Goal: Information Seeking & Learning: Learn about a topic

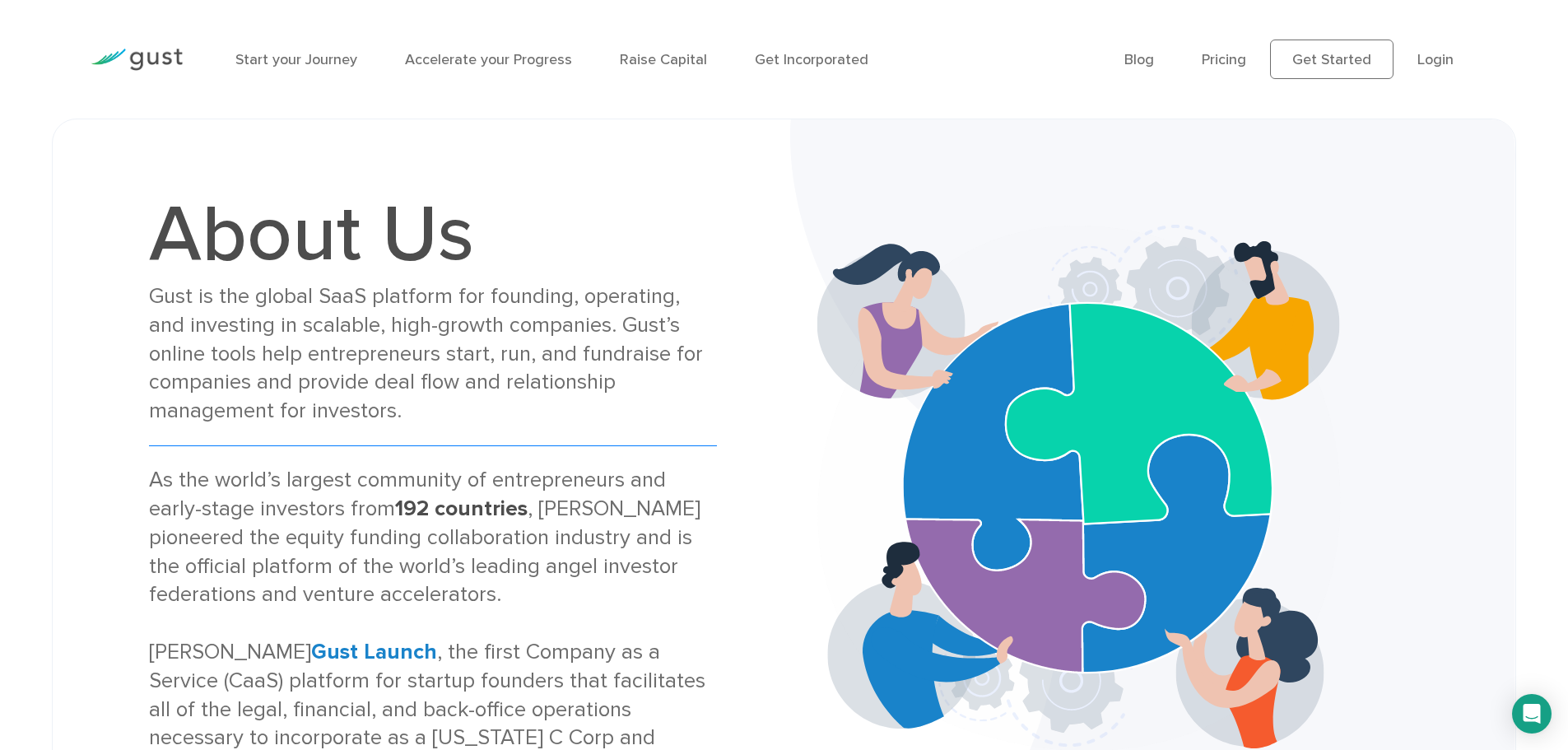
click at [151, 52] on img at bounding box center [137, 60] width 92 height 22
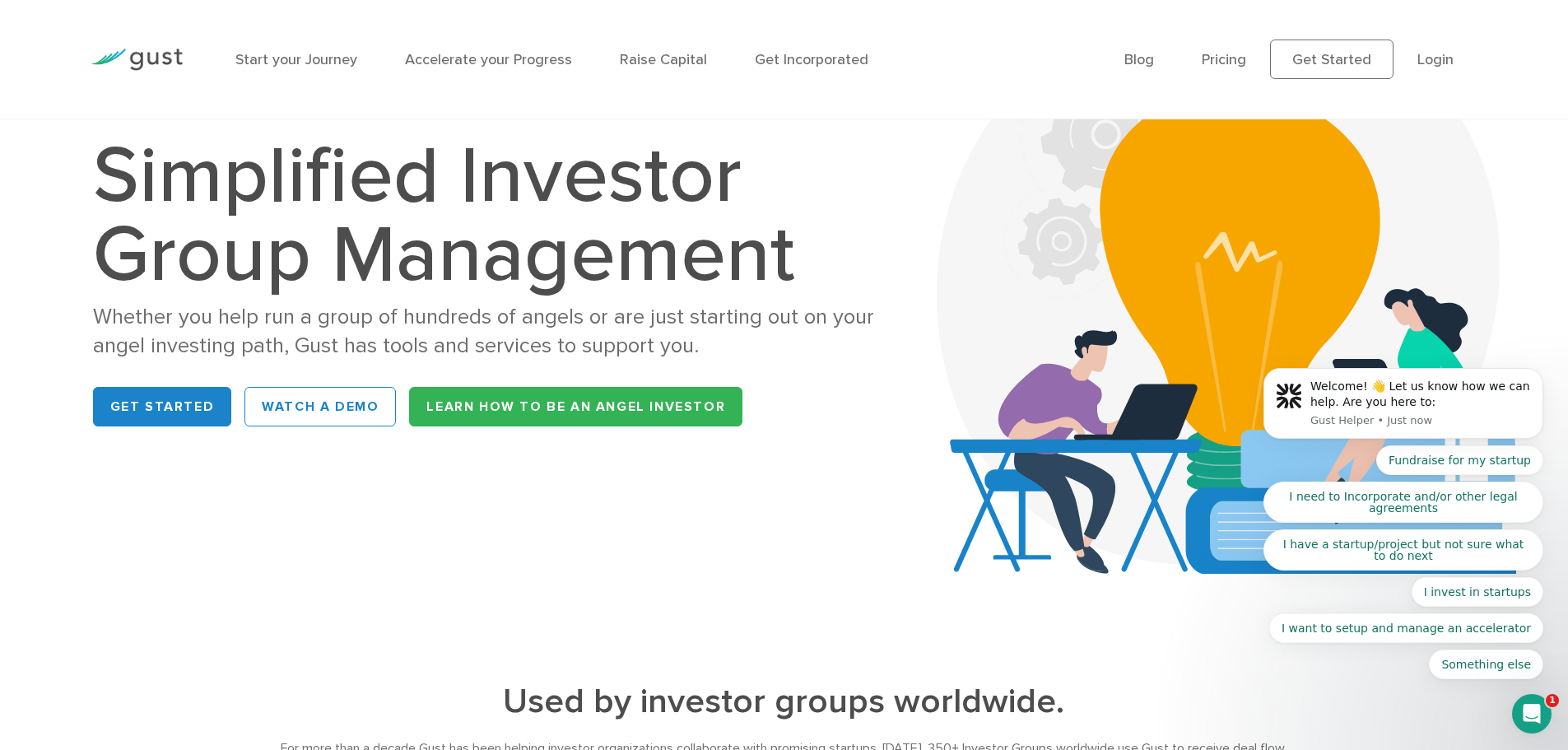
scroll to position [124, 0]
click at [288, 426] on div "Get Started WATCH A DEMO Learn How to be an Angel Investor" at bounding box center [490, 405] width 796 height 52
click at [330, 397] on link "WATCH A DEMO" at bounding box center [319, 406] width 151 height 39
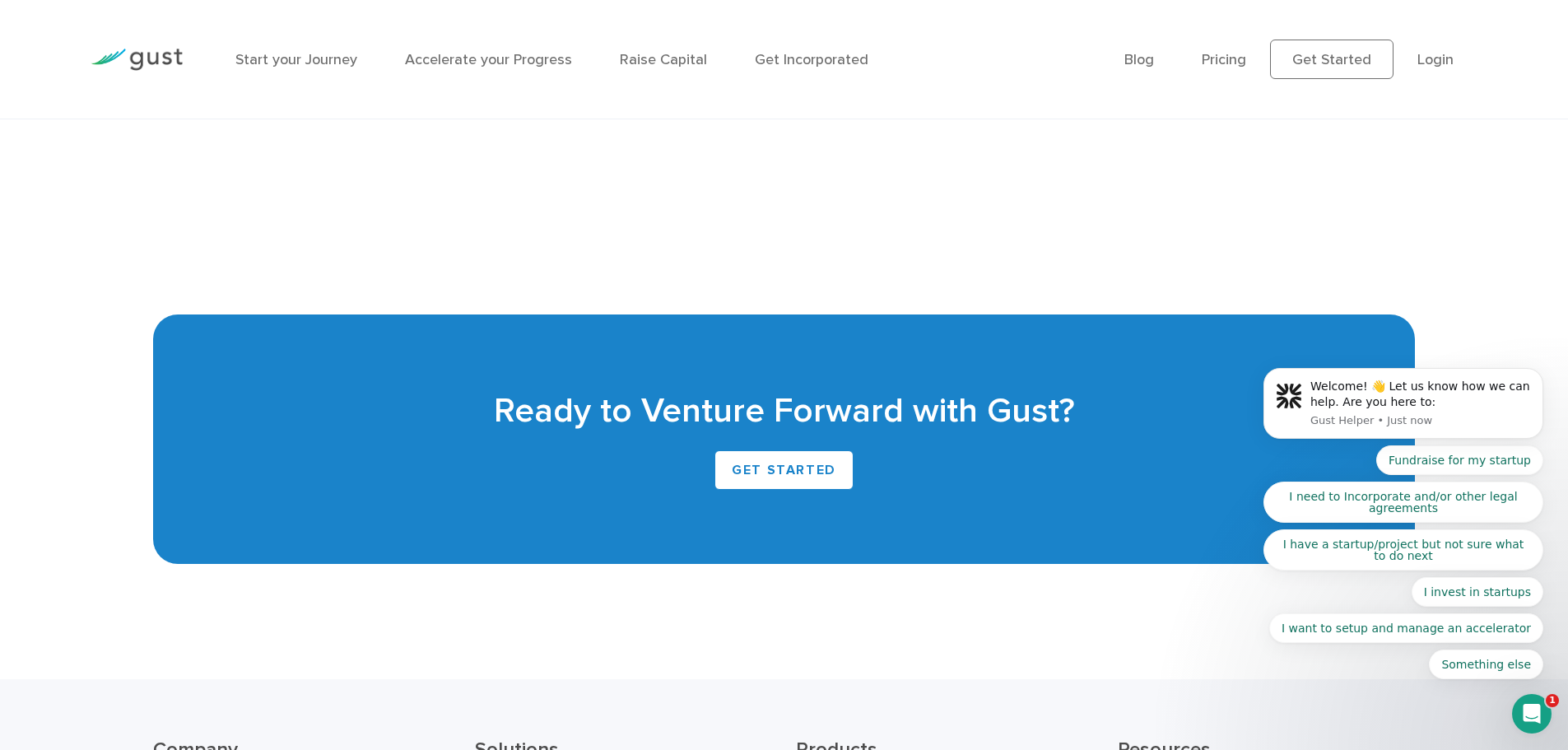
scroll to position [3560, 0]
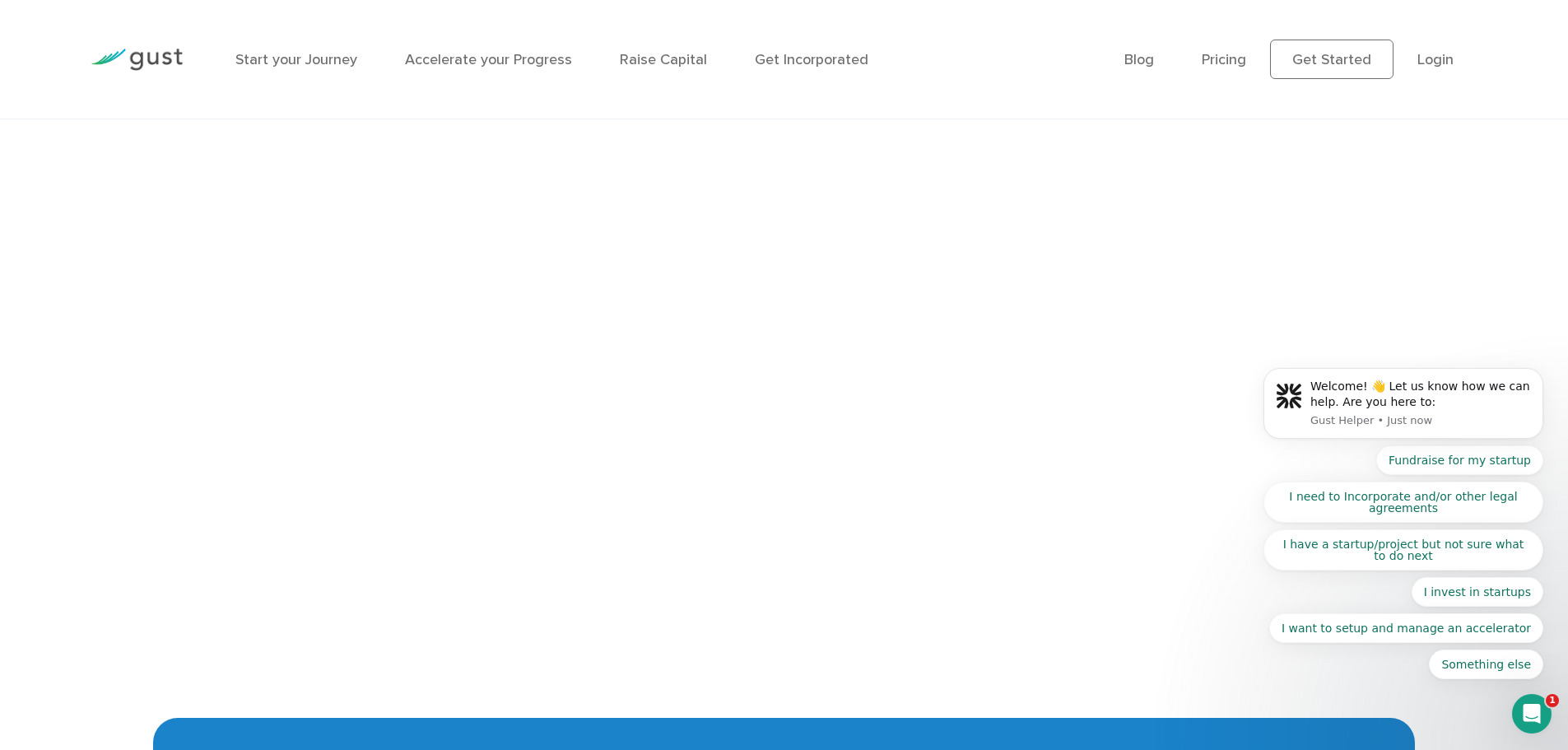
click at [1378, 580] on div "Fundraise for my startup I need to Incorporate and/or other legal agreements I …" at bounding box center [1403, 562] width 280 height 234
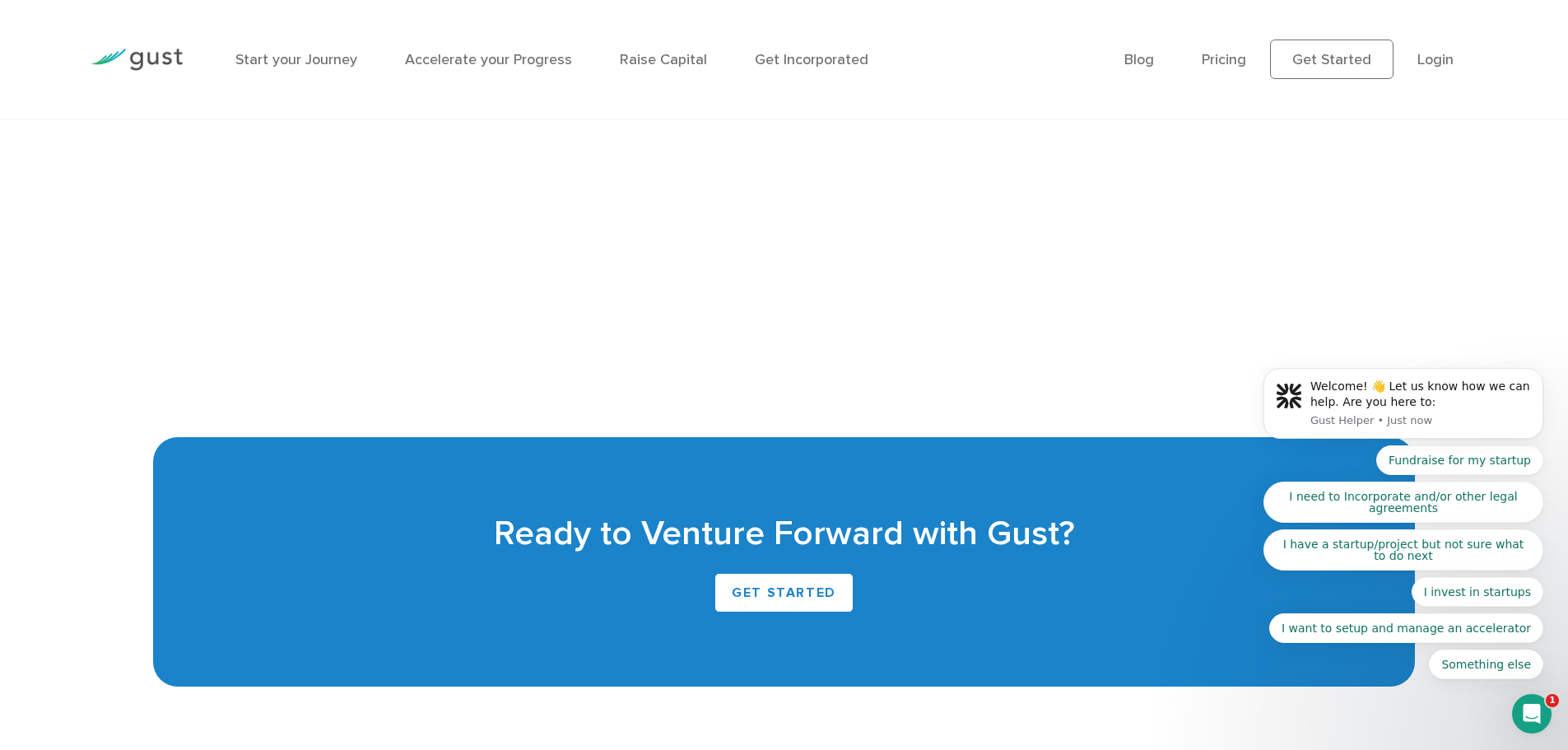
scroll to position [3843, 0]
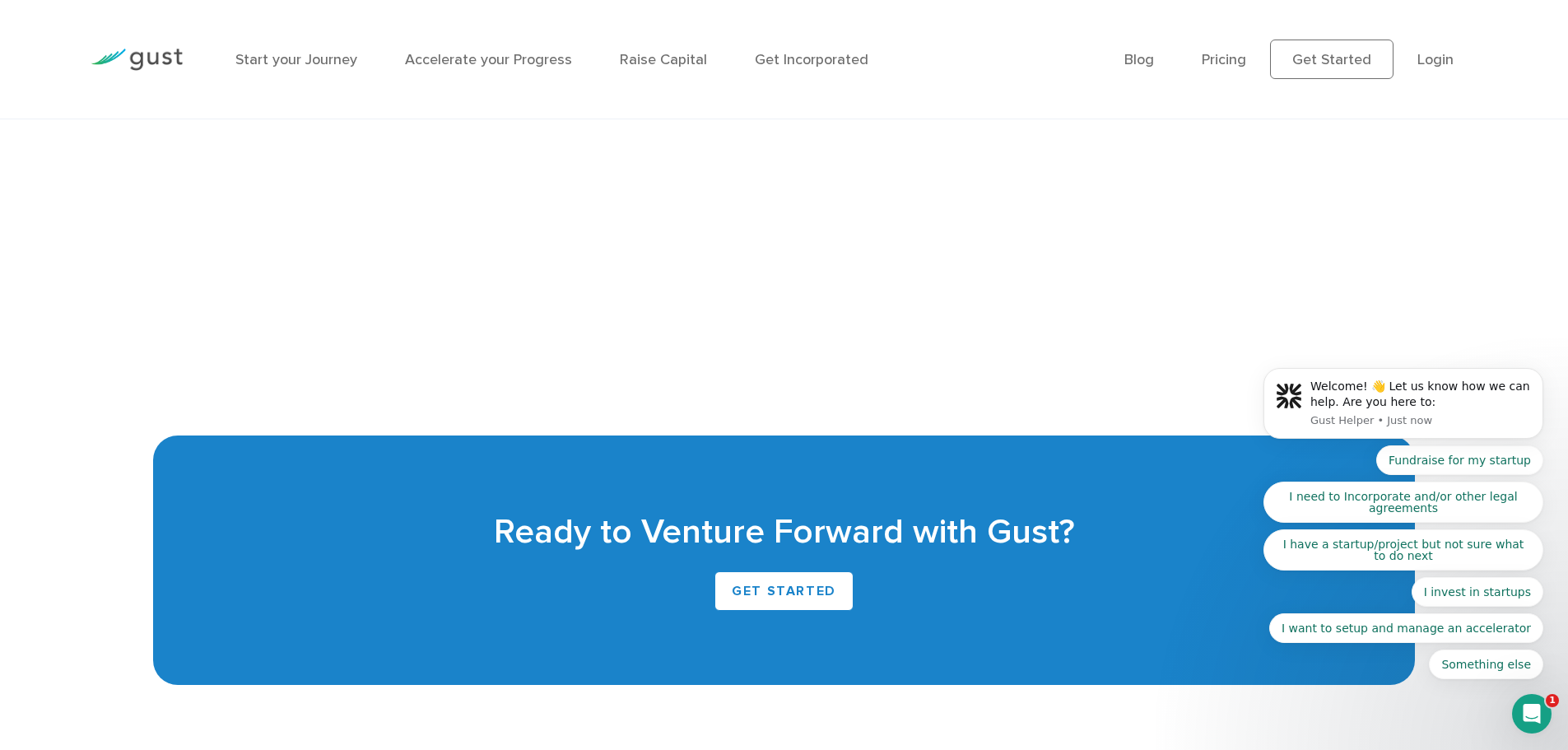
click at [1276, 239] on body "Welcome! 👋 Let us know how we can help. Are you here to: Gust Helper • Just now…" at bounding box center [1404, 407] width 316 height 583
click at [1285, 299] on body "Welcome! 👋 Let us know how we can help. Are you here to: Gust Helper • Just now…" at bounding box center [1404, 407] width 316 height 583
click at [1387, 298] on body "Welcome! 👋 Let us know how we can help. Are you here to: Gust Helper • Just now…" at bounding box center [1404, 407] width 316 height 583
click at [1250, 283] on body "Welcome! 👋 Let us know how we can help. Are you here to: Gust Helper • Just now…" at bounding box center [1404, 407] width 316 height 583
click at [1246, 292] on body "Welcome! 👋 Let us know how we can help. Are you here to: Gust Helper • Just now…" at bounding box center [1404, 407] width 316 height 583
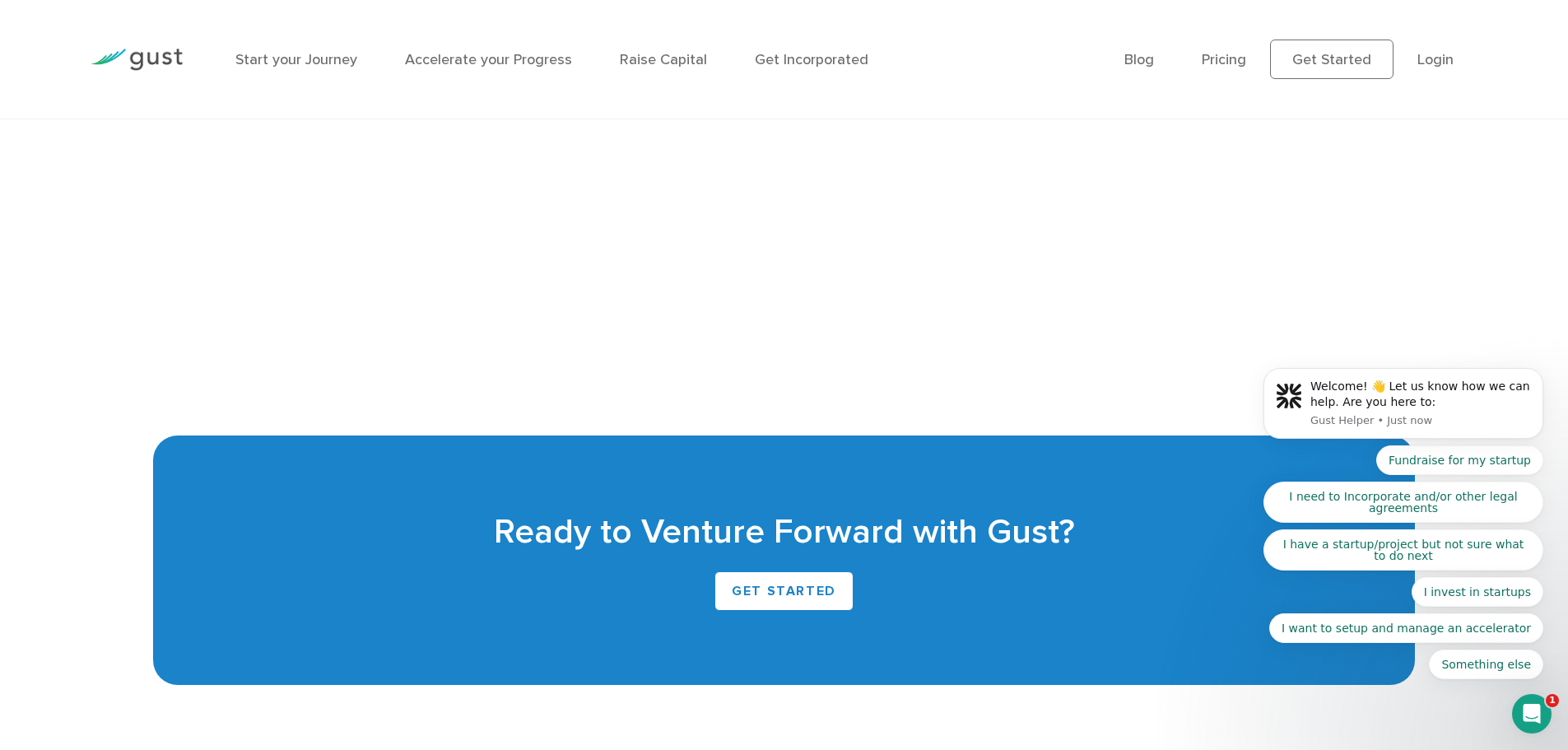
click at [1332, 291] on body "Welcome! 👋 Let us know how we can help. Are you here to: Gust Helper • Just now…" at bounding box center [1404, 407] width 316 height 583
click at [1359, 294] on body "Welcome! 👋 Let us know how we can help. Are you here to: Gust Helper • Just now…" at bounding box center [1404, 407] width 316 height 583
click at [1524, 712] on icon "Open Intercom Messenger" at bounding box center [1532, 714] width 28 height 28
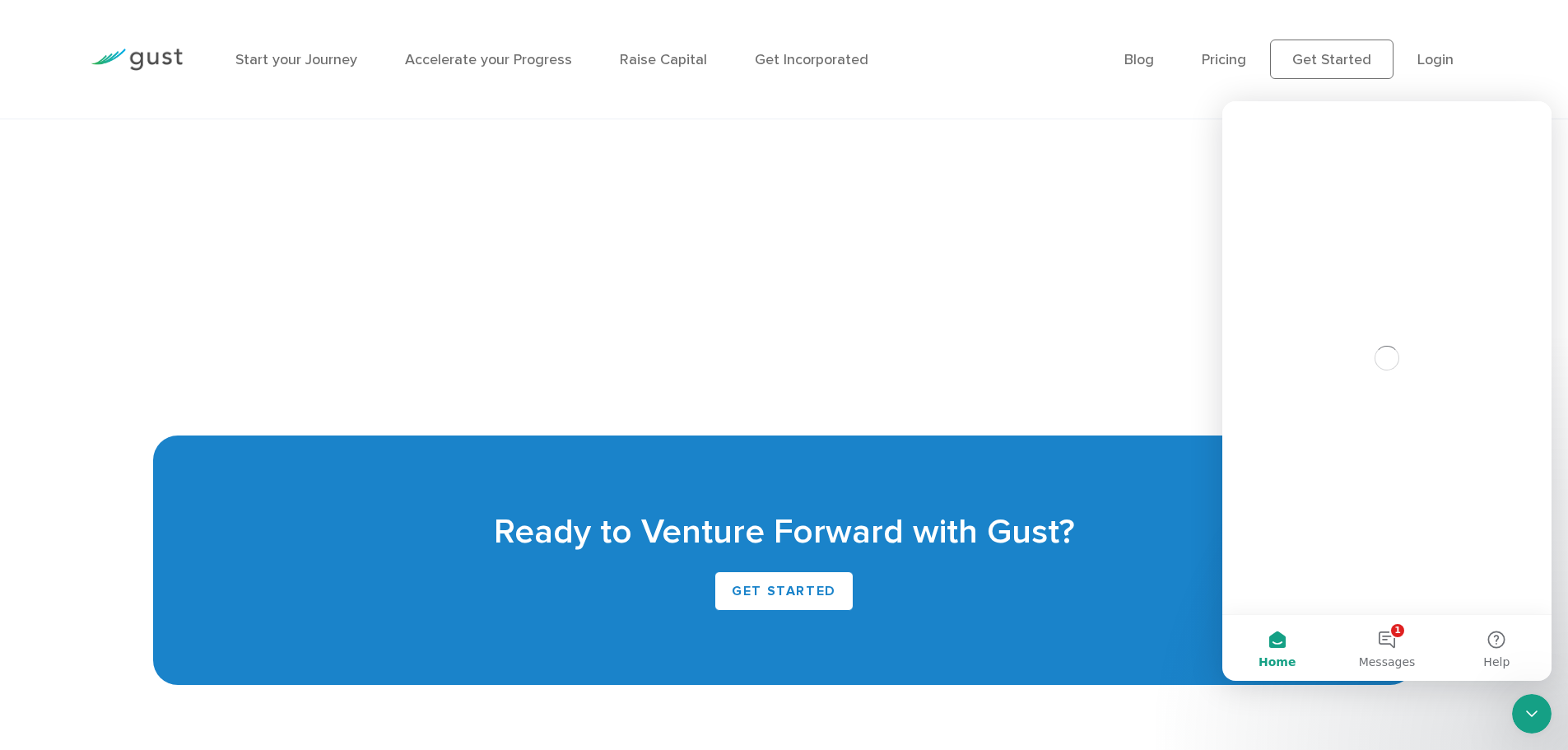
scroll to position [0, 0]
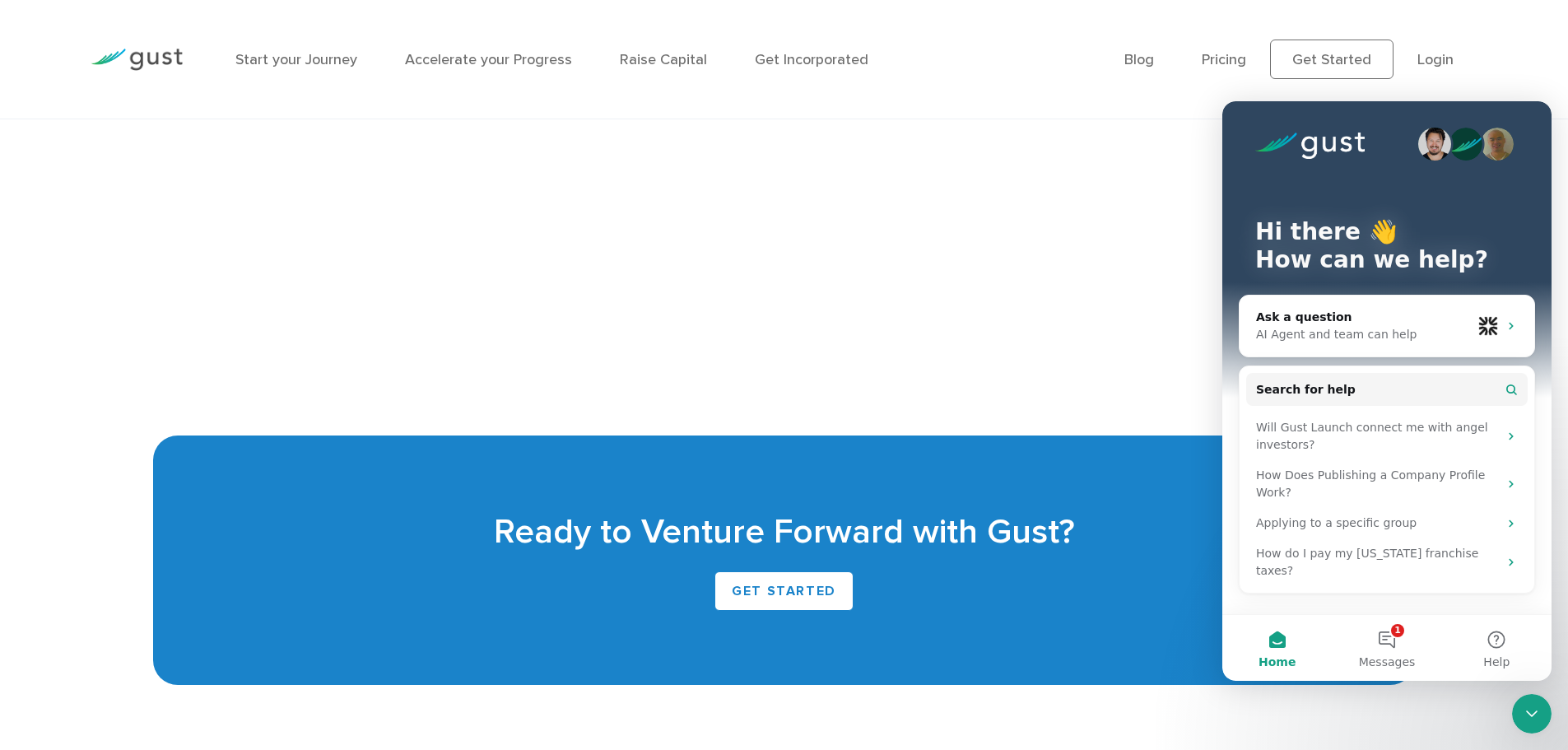
click at [1561, 60] on div "Start your Journey Accelerate your Progress Raise Capital Get Incorporated Blog…" at bounding box center [784, 60] width 1568 height 119
click at [1107, 495] on div "Ready to Venture Forward with Gust? GET STARTED" at bounding box center [784, 560] width 1261 height 251
click at [1361, 644] on button "1 Messages" at bounding box center [1386, 648] width 109 height 66
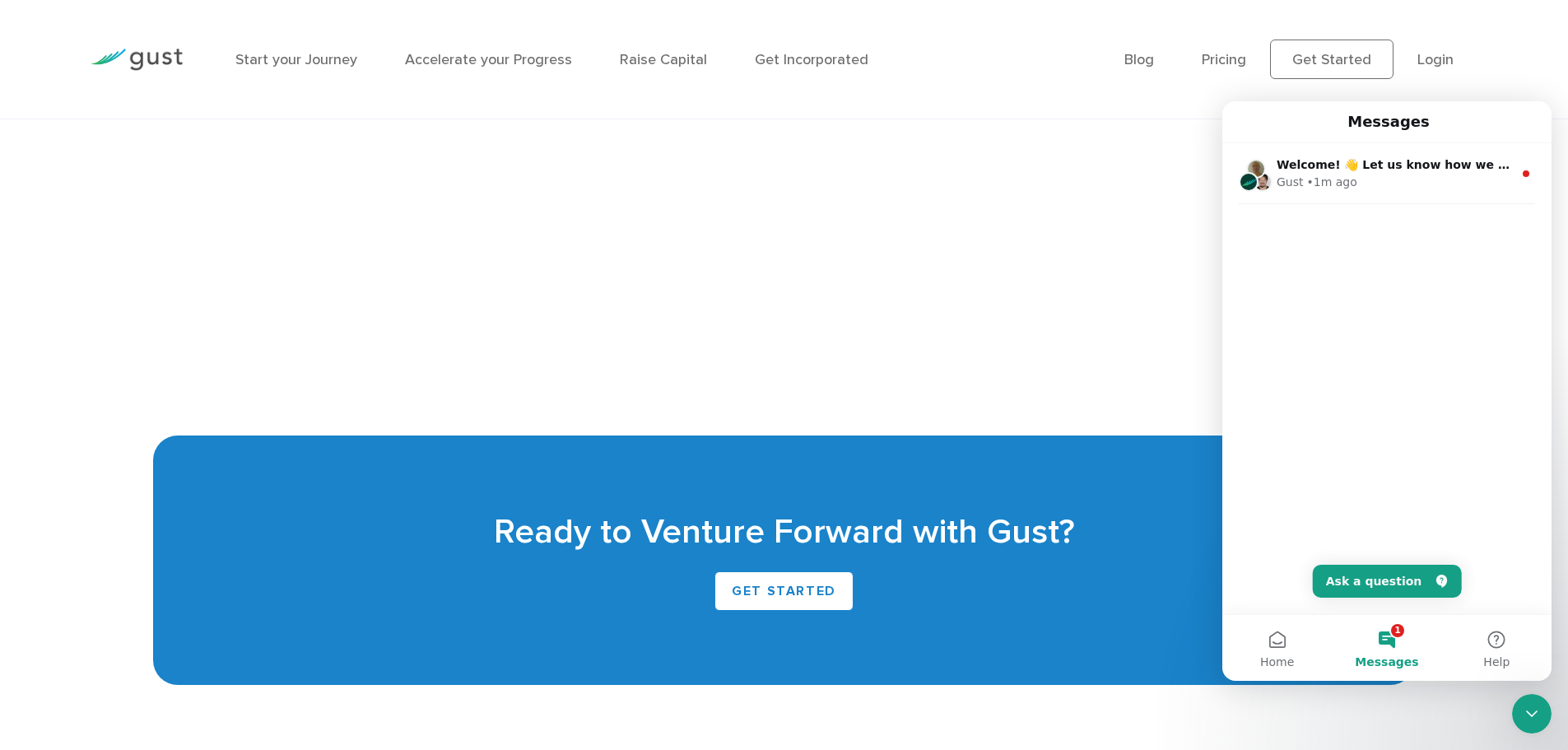
click at [1535, 713] on icon "Close Intercom Messenger" at bounding box center [1532, 713] width 12 height 6
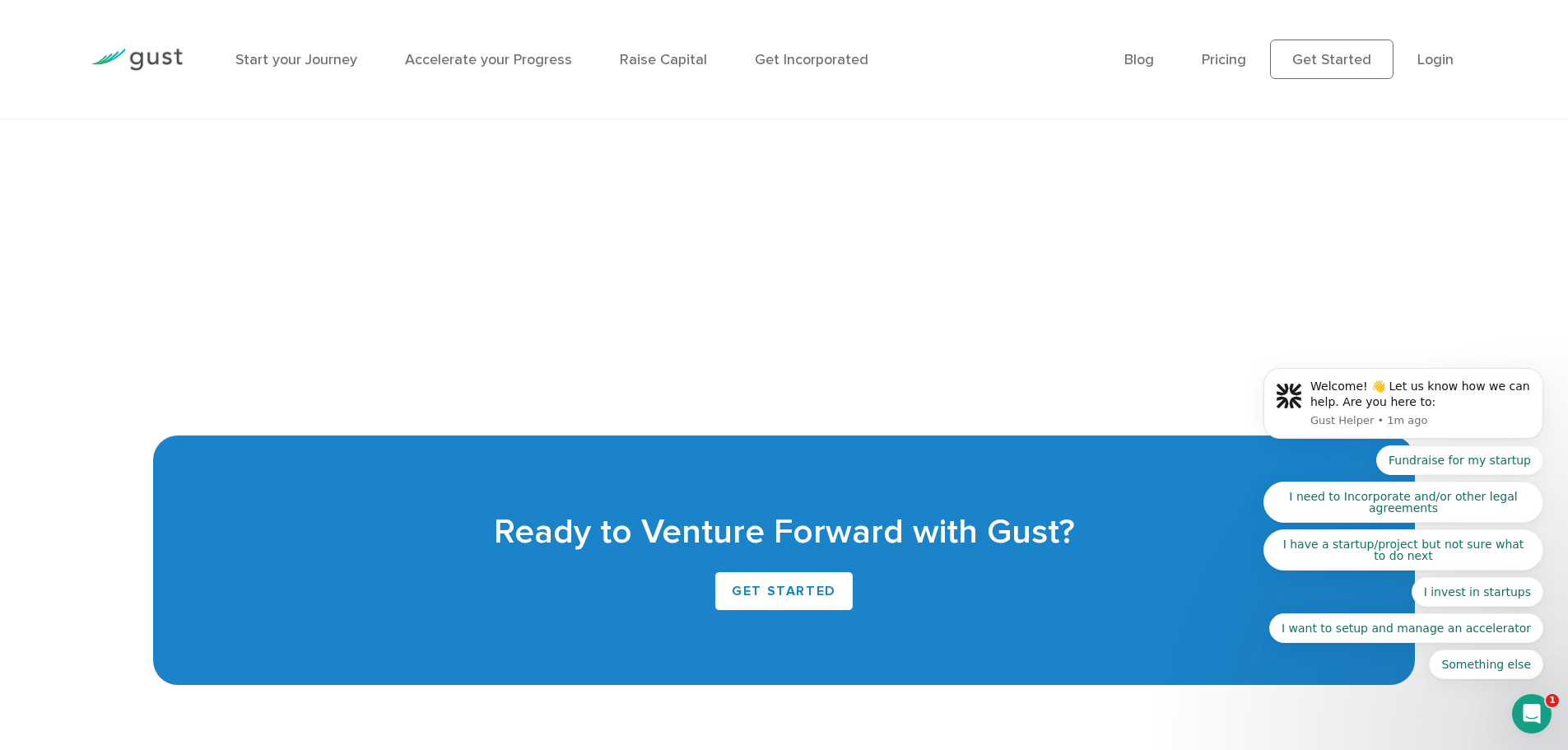
click at [1375, 289] on body "Welcome! 👋 Let us know how we can help. Are you here to: Gust Helper • 1m ago F…" at bounding box center [1404, 407] width 316 height 583
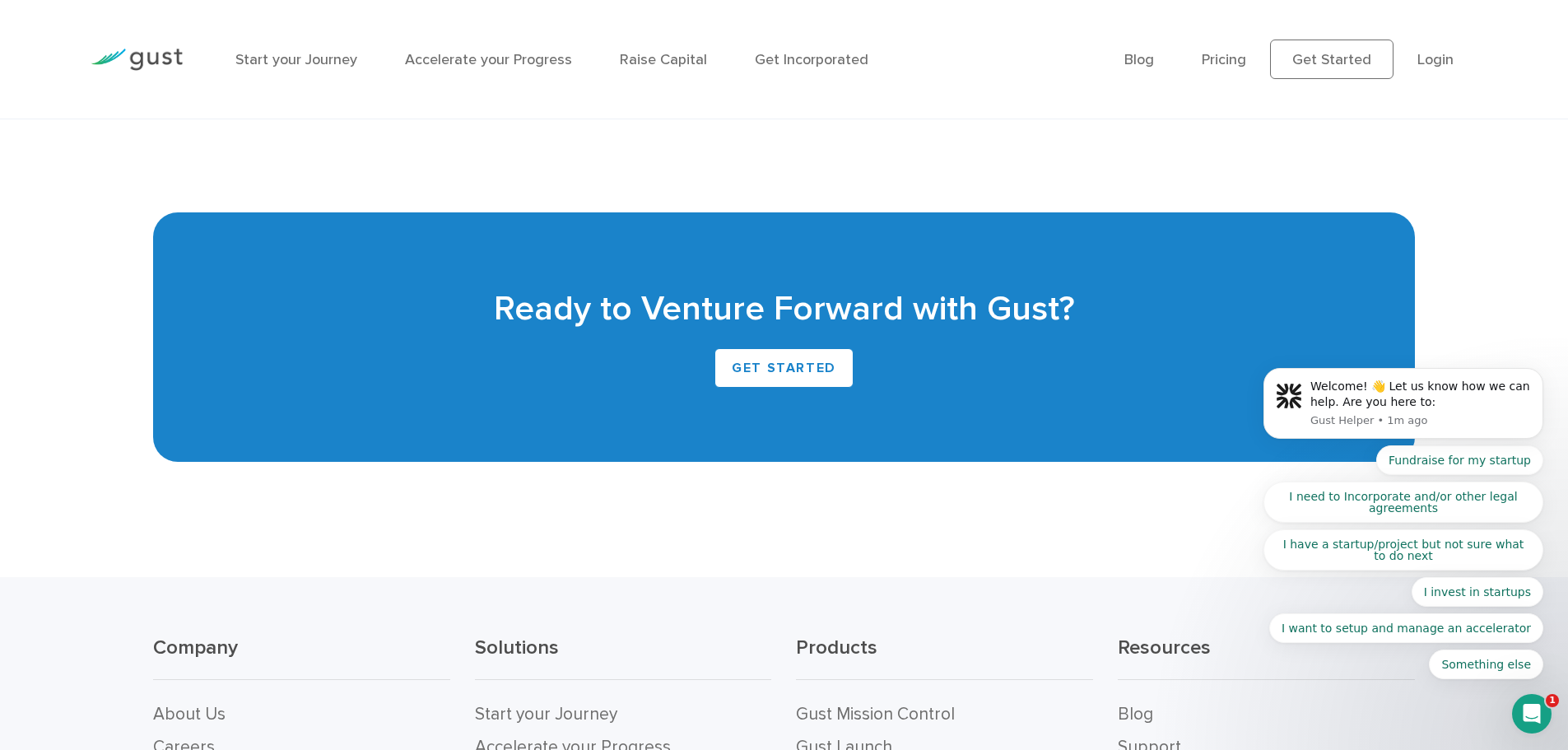
click at [1375, 289] on body "Welcome! 👋 Let us know how we can help. Are you here to: Gust Helper • 1m ago F…" at bounding box center [1404, 407] width 316 height 583
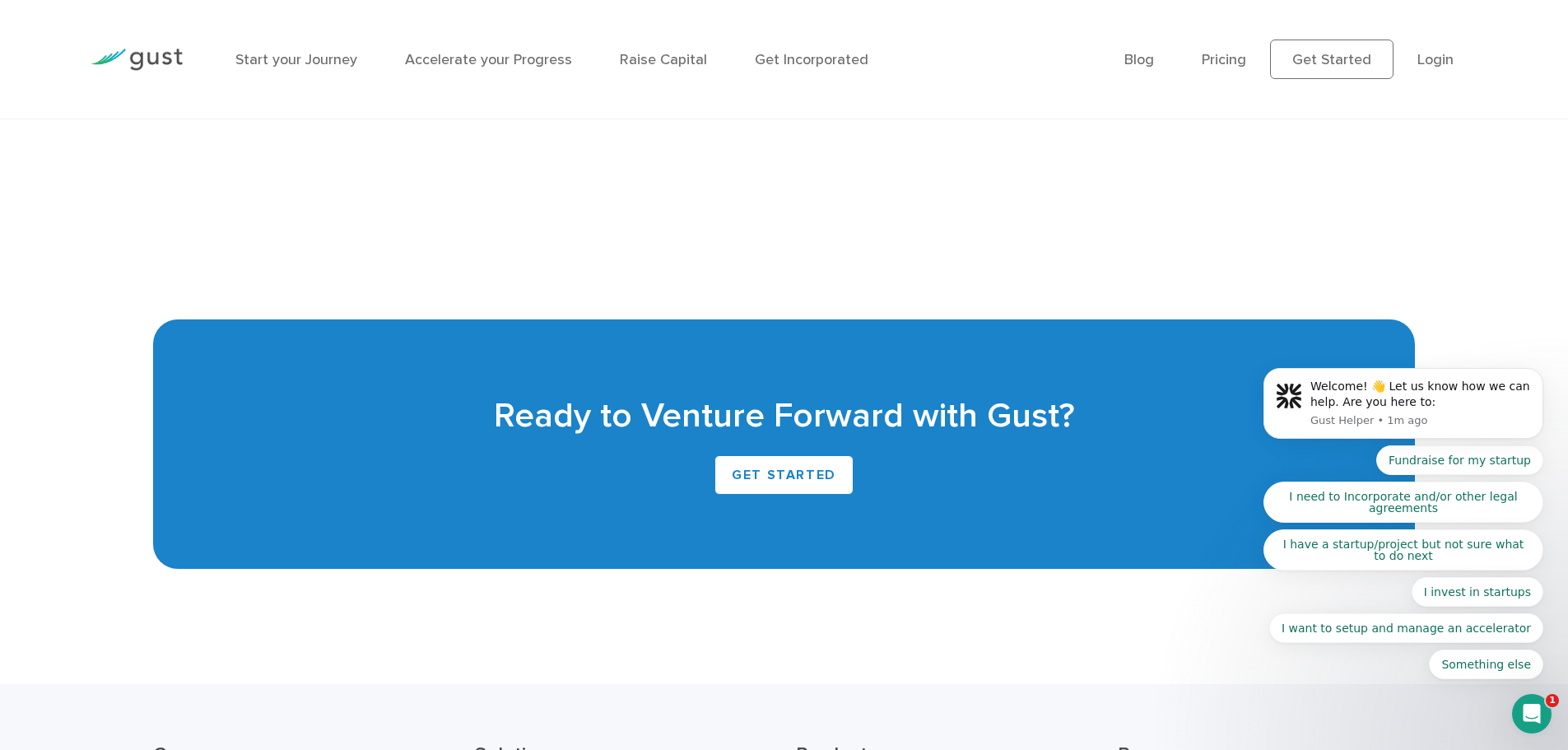
scroll to position [3957, 0]
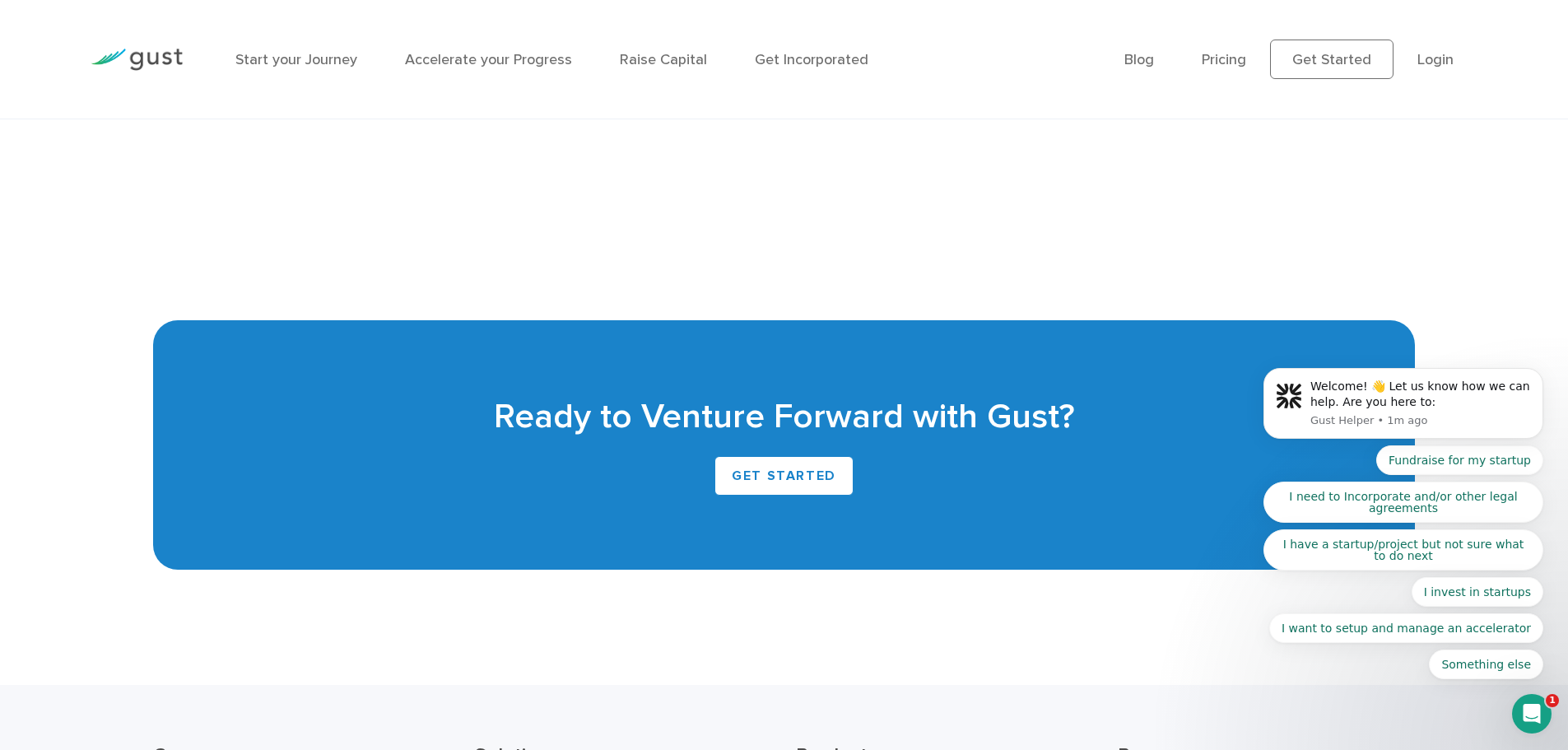
click at [1379, 190] on body "Welcome! 👋 Let us know how we can help. Are you here to: Gust Helper • 1m ago F…" at bounding box center [1404, 407] width 316 height 583
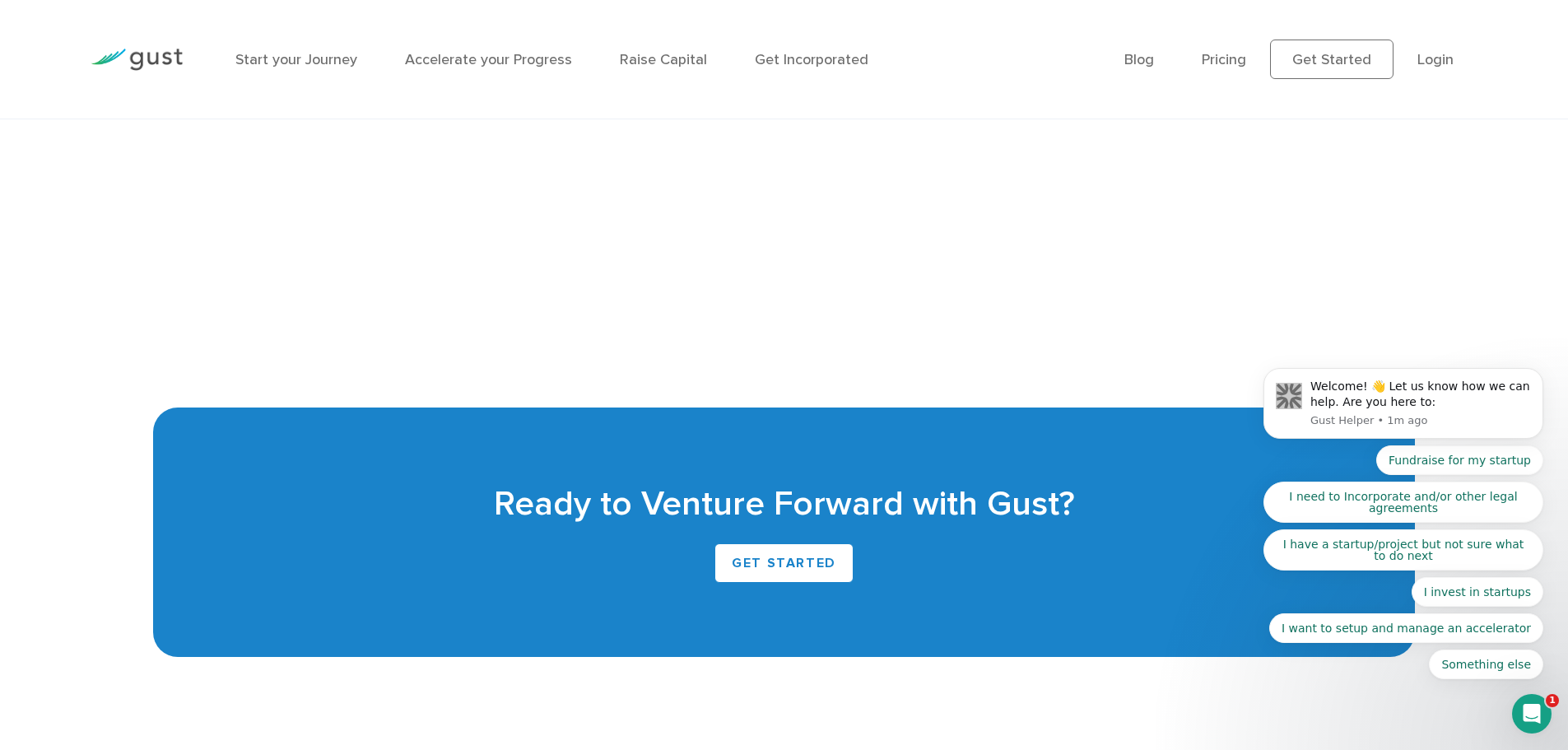
scroll to position [3872, 0]
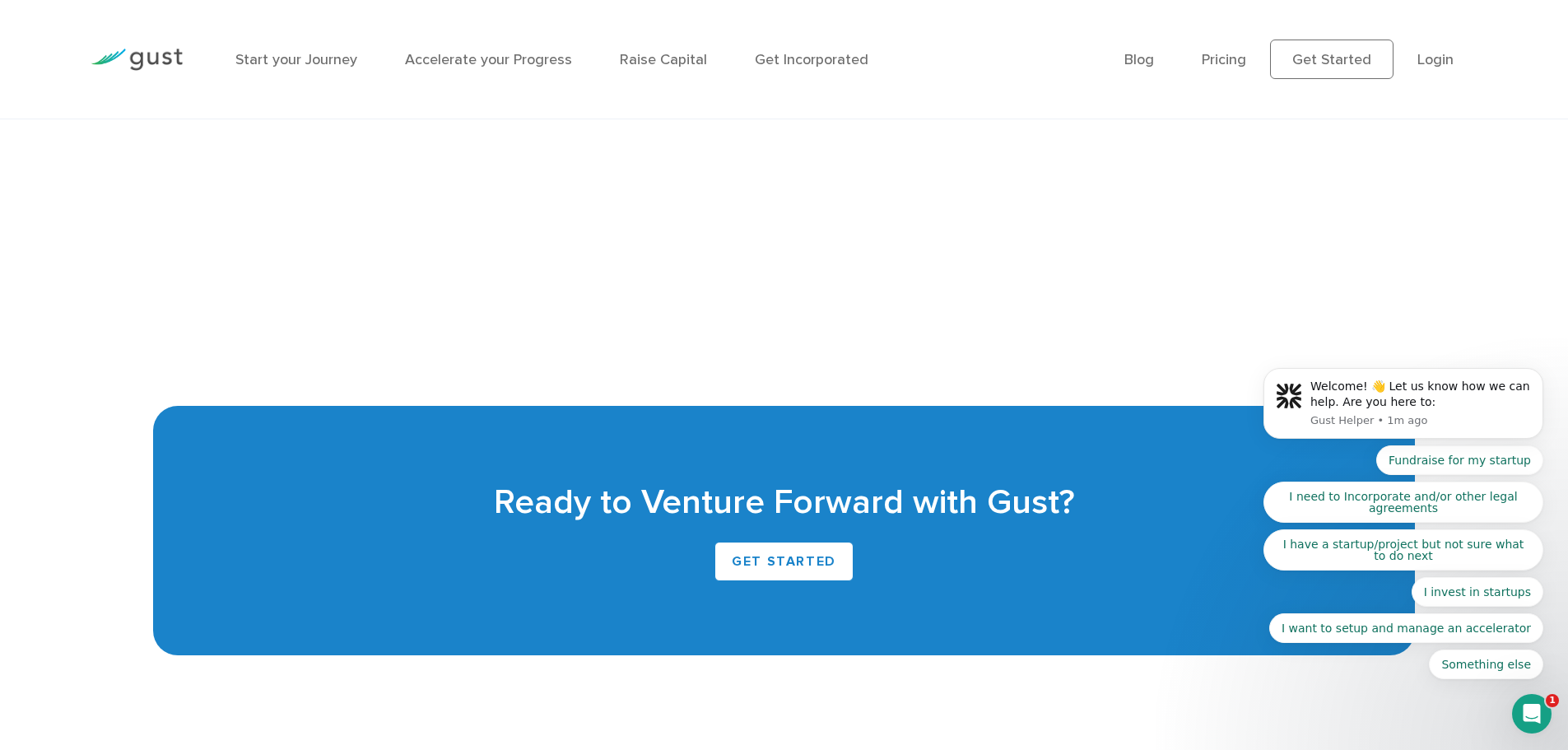
click at [1295, 259] on body "Welcome! 👋 Let us know how we can help. Are you here to: Gust Helper • 1m ago F…" at bounding box center [1404, 407] width 316 height 583
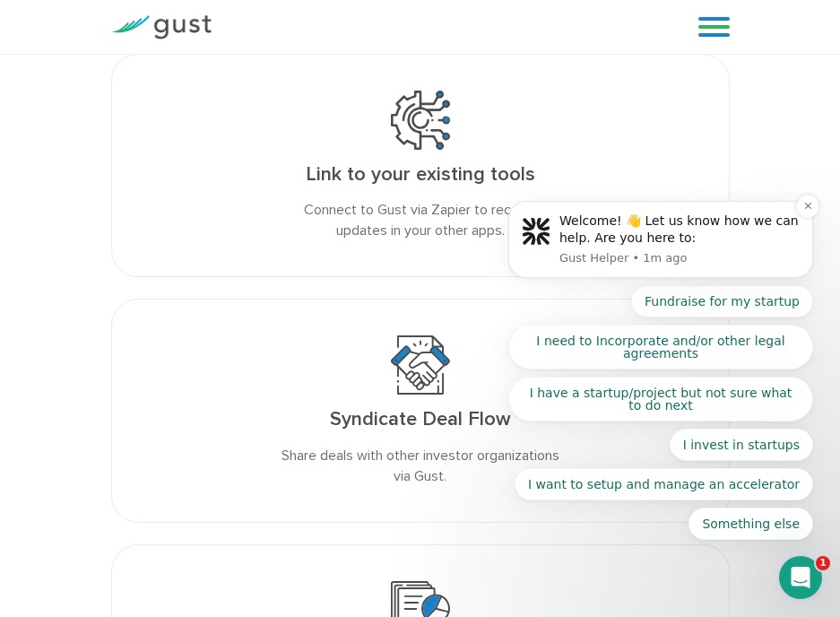
scroll to position [3806, 0]
click at [805, 209] on icon "Dismiss notification" at bounding box center [807, 206] width 6 height 6
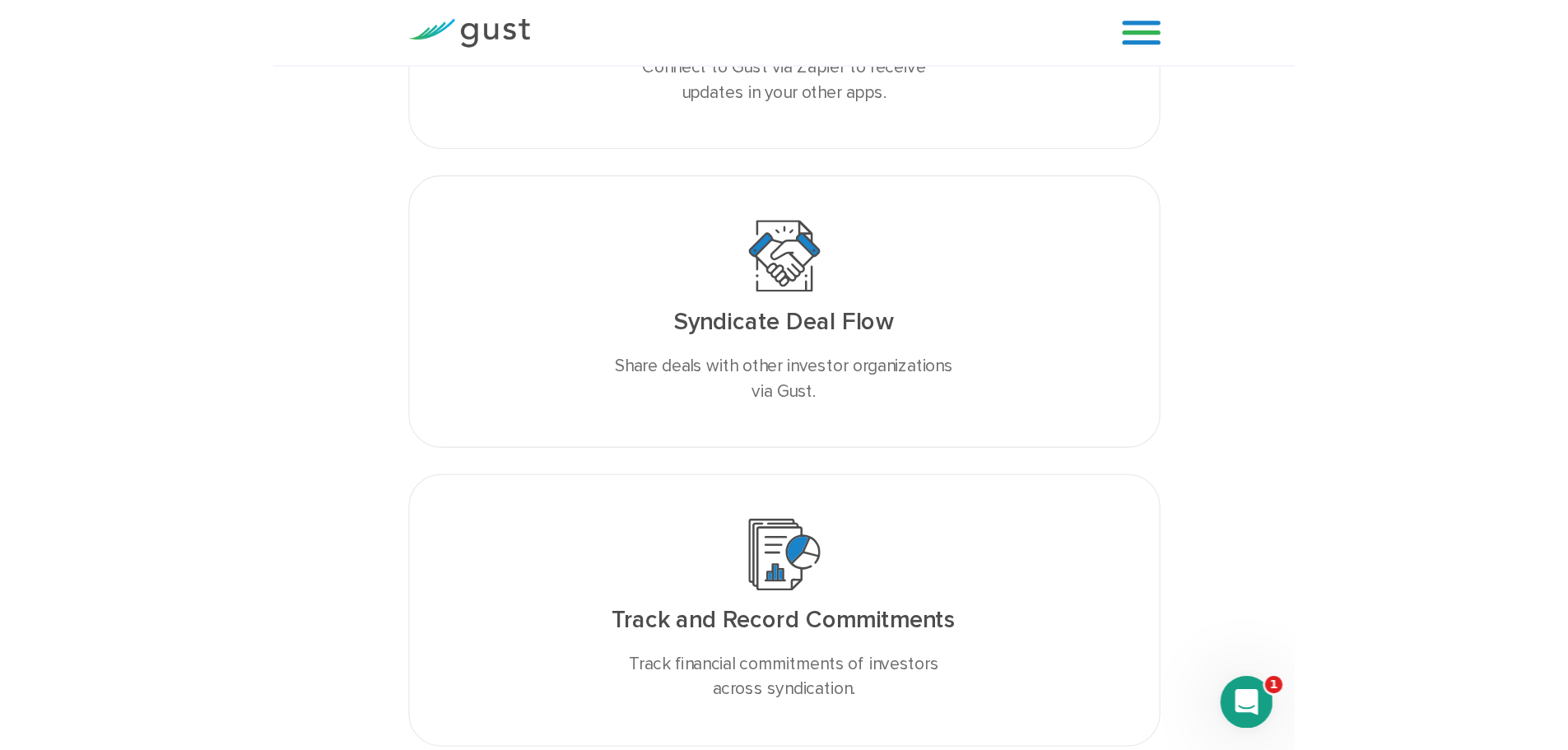
scroll to position [3633, 0]
